Goal: Answer question/provide support

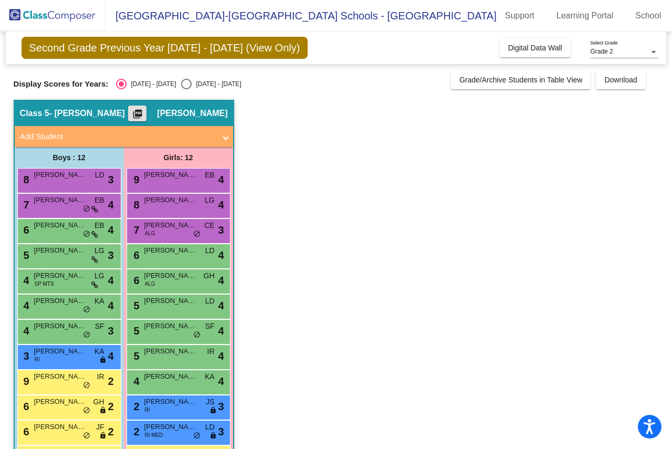
scroll to position [38, 0]
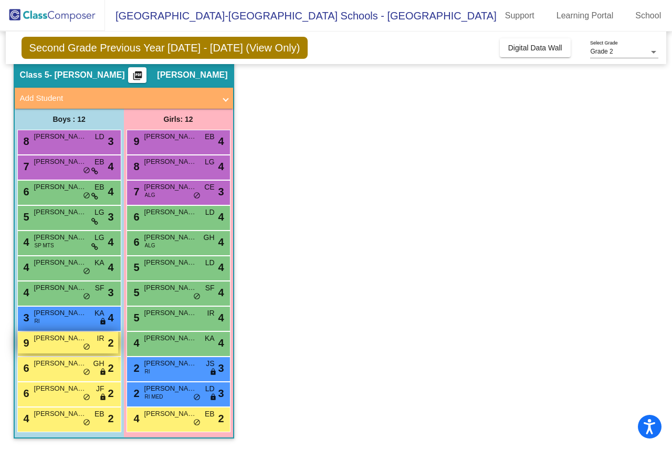
click at [57, 337] on span "[PERSON_NAME]" at bounding box center [60, 338] width 53 height 11
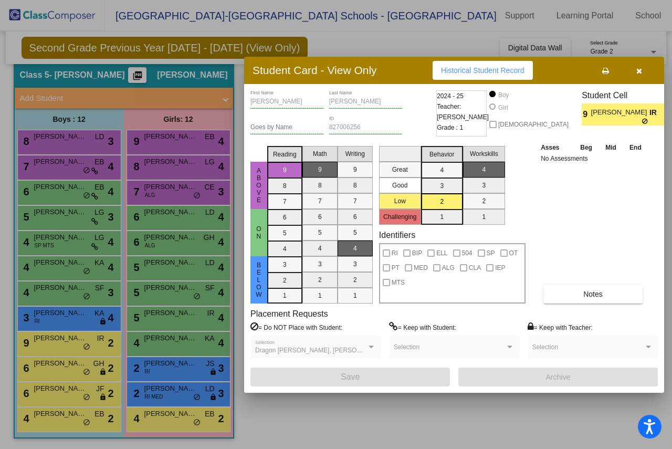
click at [638, 71] on icon "button" at bounding box center [640, 70] width 6 height 7
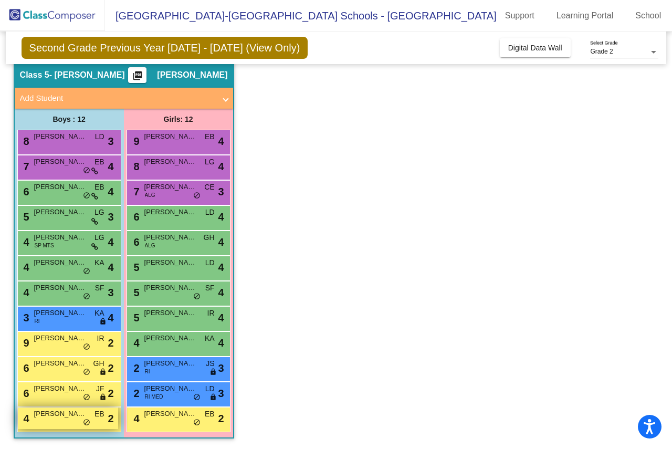
click at [65, 413] on span "[PERSON_NAME]" at bounding box center [60, 414] width 53 height 11
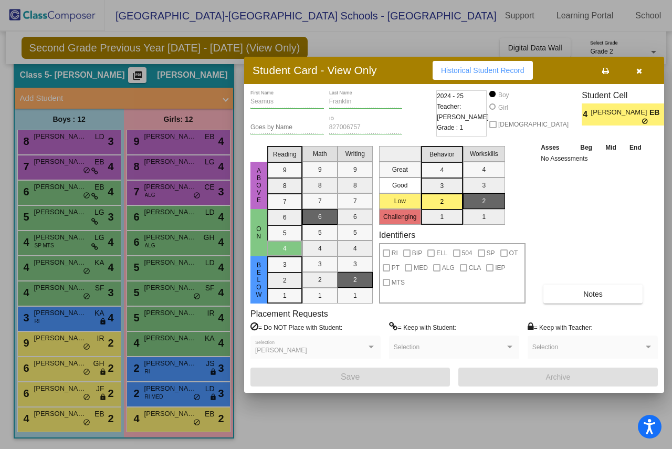
click at [638, 73] on icon "button" at bounding box center [640, 70] width 6 height 7
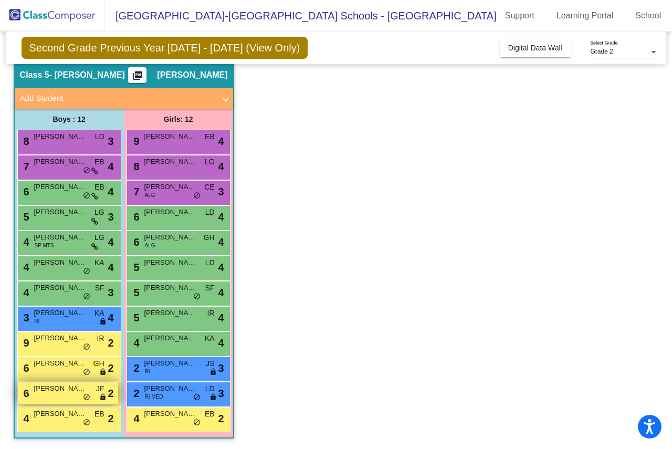
click at [46, 388] on span "[PERSON_NAME]" at bounding box center [60, 388] width 53 height 11
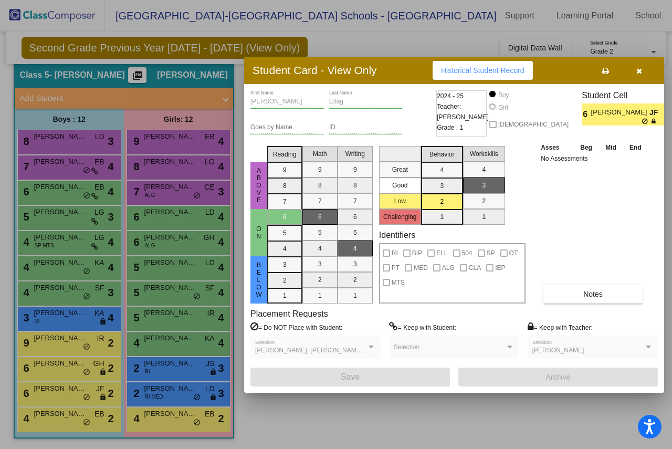
click at [51, 363] on div at bounding box center [336, 224] width 672 height 449
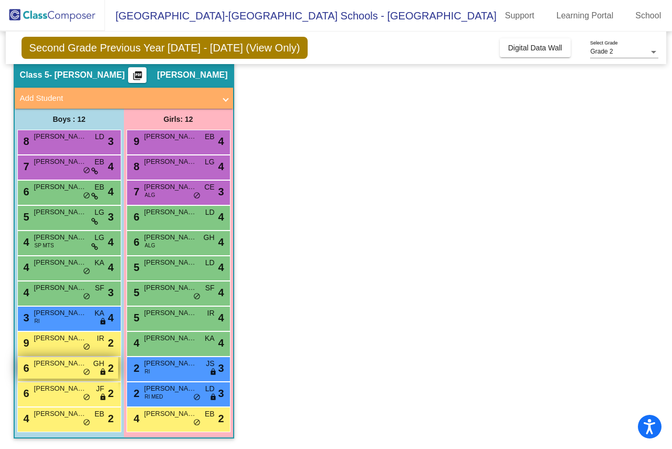
click at [56, 362] on span "[PERSON_NAME]" at bounding box center [60, 363] width 53 height 11
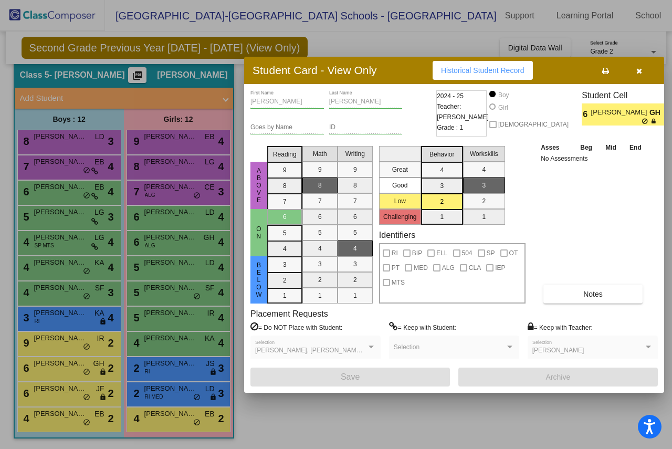
click at [61, 336] on div at bounding box center [336, 224] width 672 height 449
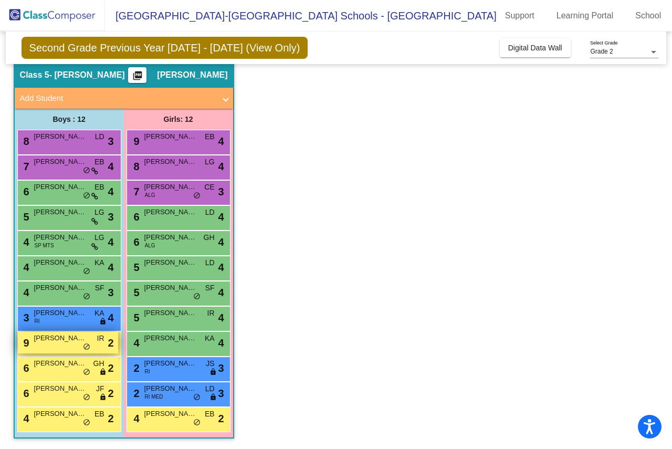
click at [62, 336] on span "[PERSON_NAME]" at bounding box center [60, 338] width 53 height 11
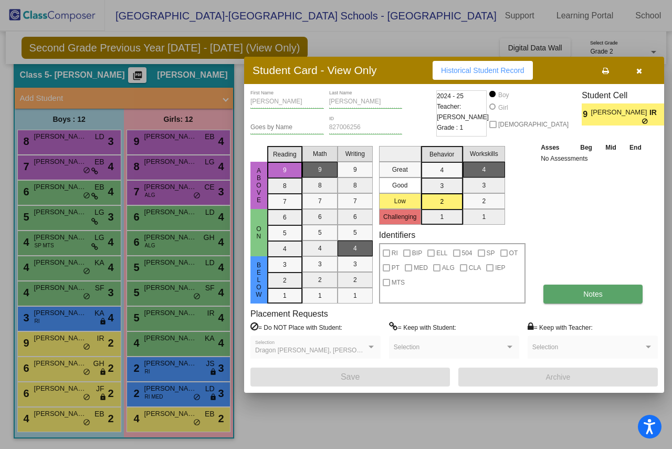
click at [585, 298] on span "Notes" at bounding box center [592, 294] width 19 height 8
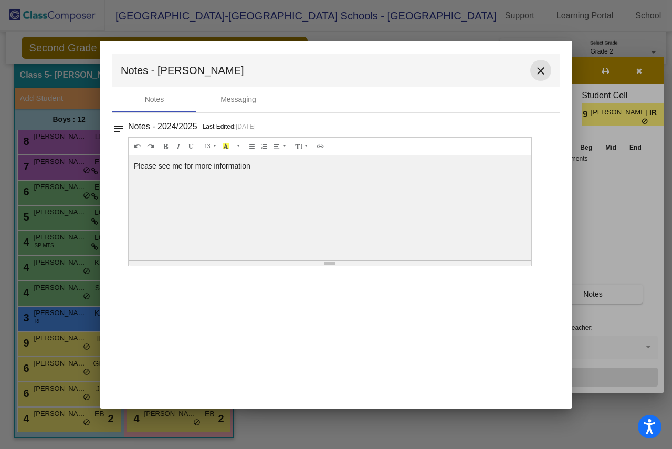
click at [542, 70] on mat-icon "close" at bounding box center [541, 71] width 13 height 13
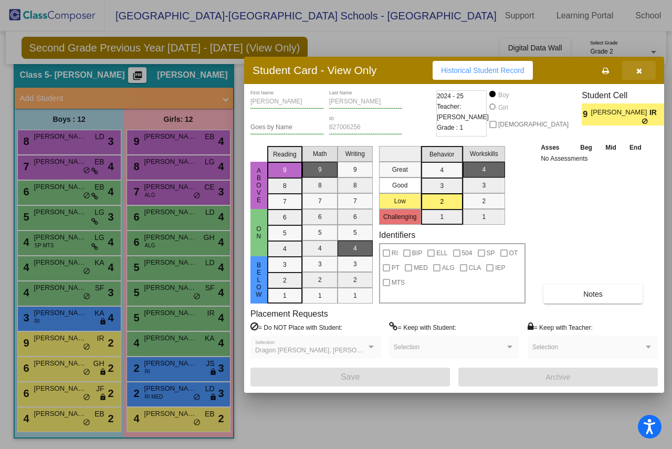
click at [640, 66] on span "button" at bounding box center [640, 70] width 6 height 8
